Goal: Task Accomplishment & Management: Use online tool/utility

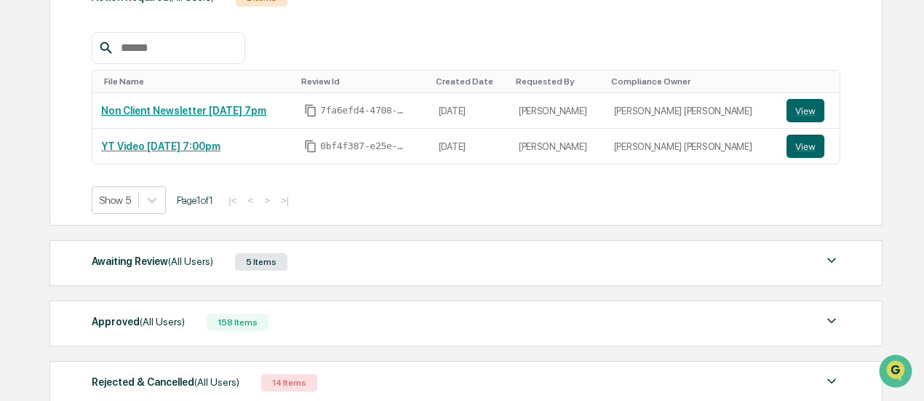
click at [400, 252] on div "Awaiting Review (All Users) 5 Items" at bounding box center [466, 262] width 748 height 20
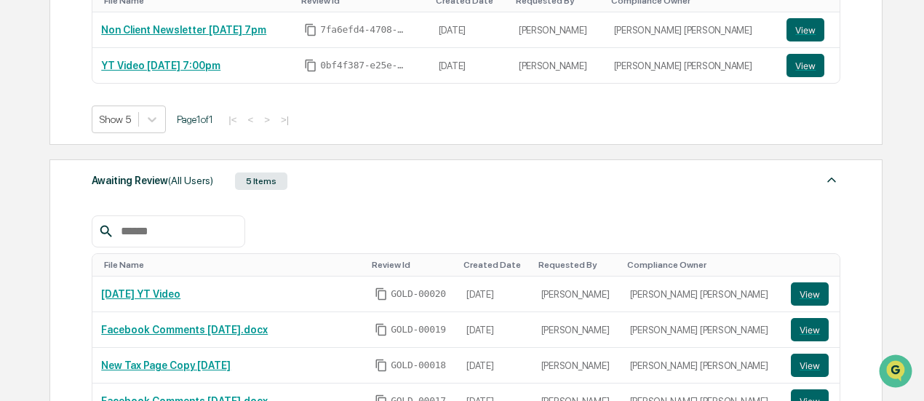
scroll to position [321, 0]
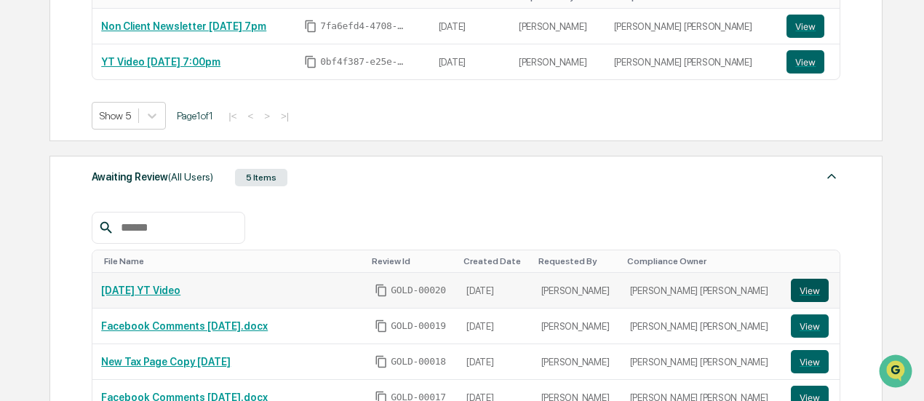
click at [794, 283] on button "View" at bounding box center [810, 290] width 38 height 23
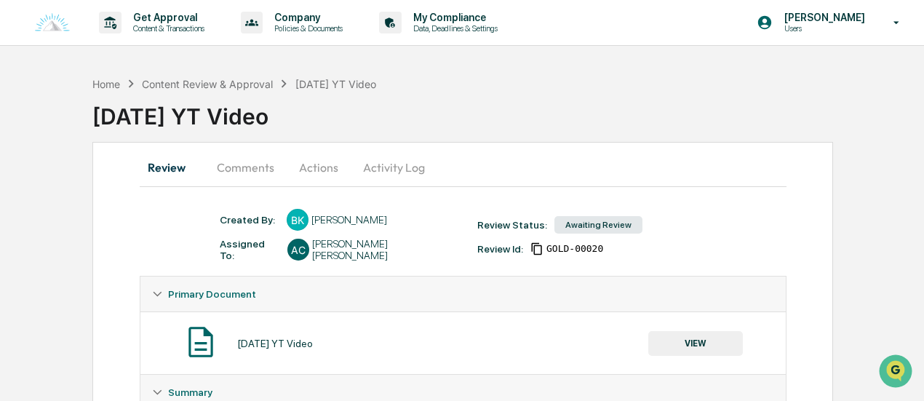
click at [319, 169] on button "Actions" at bounding box center [318, 167] width 65 height 35
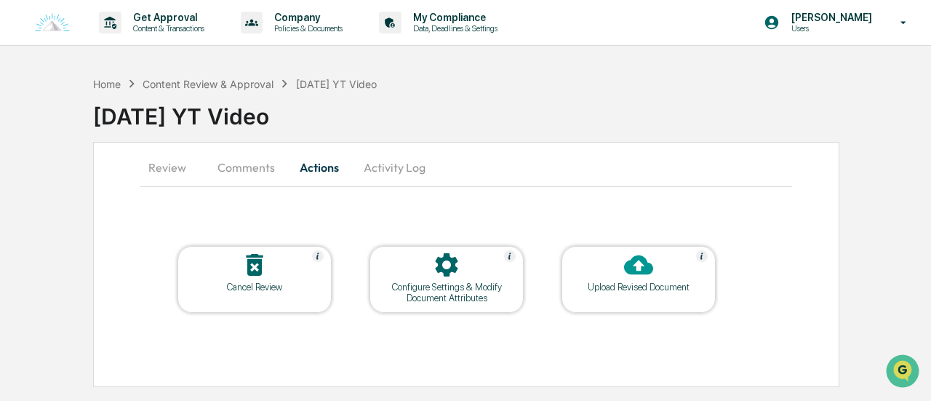
click at [634, 260] on icon at bounding box center [638, 265] width 29 height 20
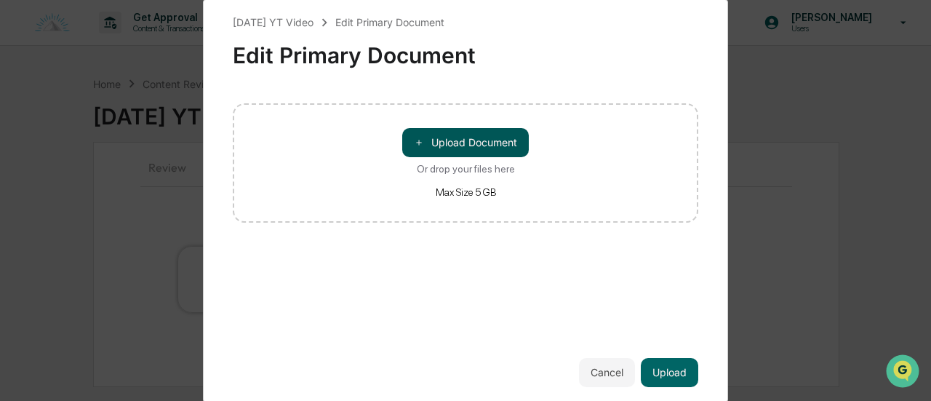
click at [476, 132] on button "＋ Upload Document" at bounding box center [465, 142] width 127 height 29
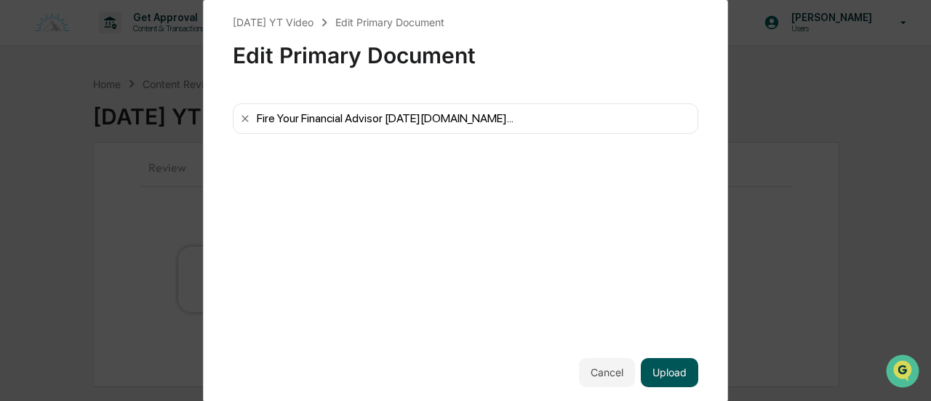
click at [675, 372] on button "Upload" at bounding box center [669, 372] width 57 height 29
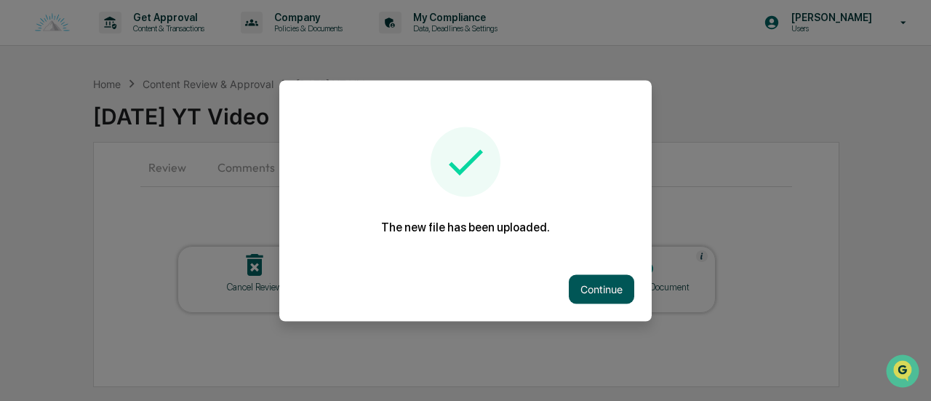
click at [600, 286] on button "Continue" at bounding box center [601, 288] width 65 height 29
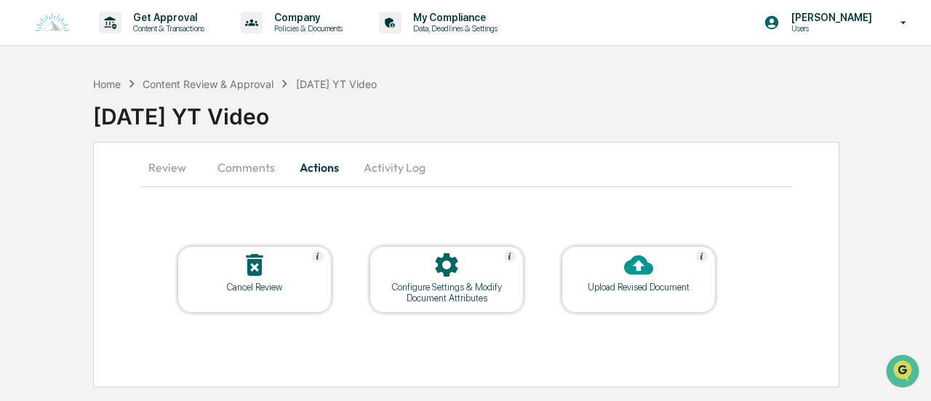
click at [203, 153] on button "Review" at bounding box center [172, 167] width 65 height 35
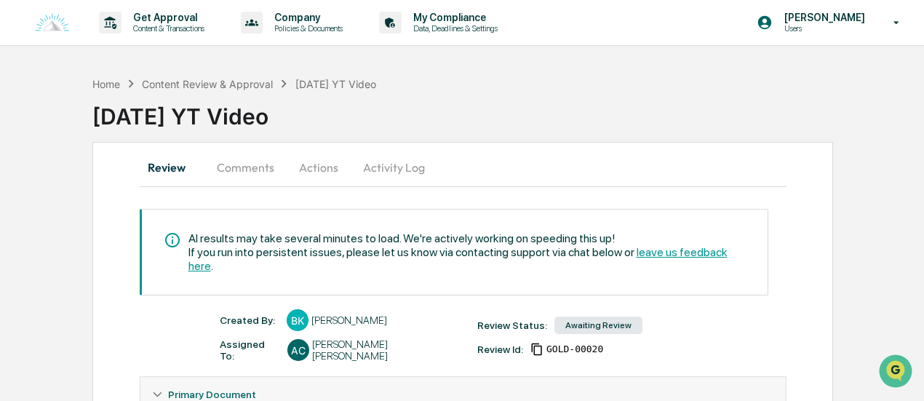
click at [249, 169] on button "Comments" at bounding box center [245, 167] width 81 height 35
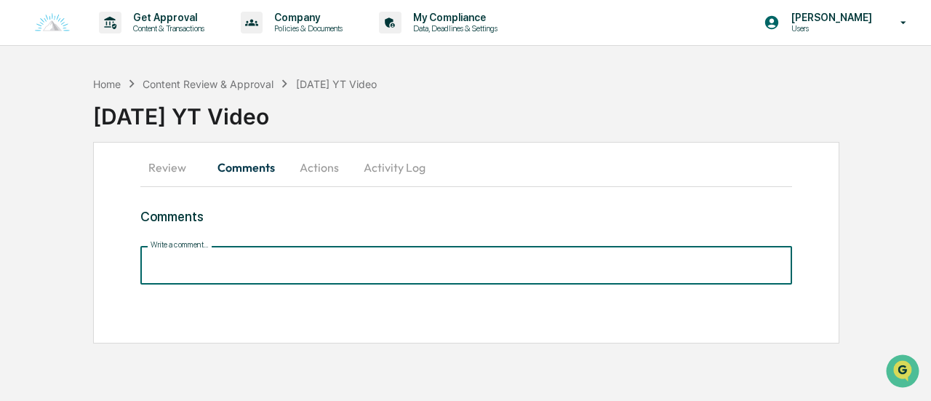
click at [270, 277] on input "Write a comment..." at bounding box center [466, 265] width 652 height 39
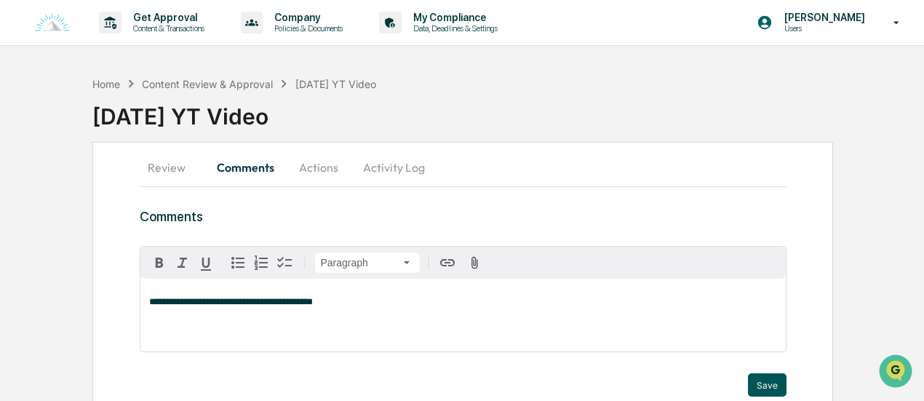
click at [763, 376] on button "Save" at bounding box center [767, 384] width 39 height 23
